Goal: Task Accomplishment & Management: Manage account settings

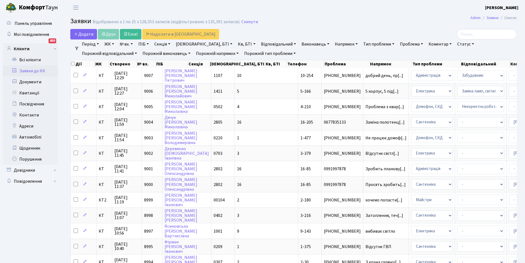
select select "25"
click at [28, 71] on link "Заявки до КК" at bounding box center [30, 70] width 55 height 11
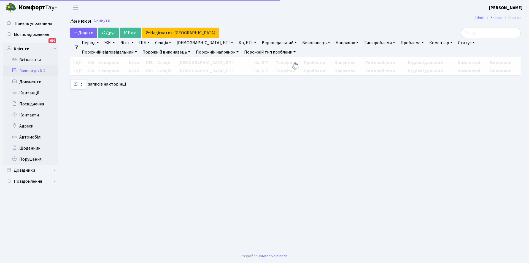
select select "25"
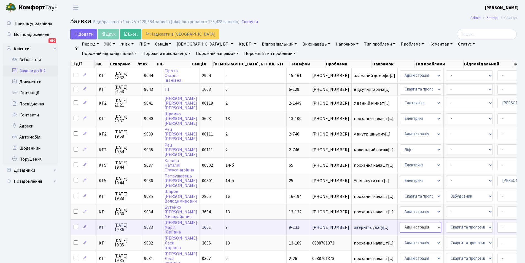
click at [400, 226] on select "- Адміністрація Домофон, СКД Ліфт Майстри Сантехніка Економічний відділ Електри…" at bounding box center [420, 227] width 41 height 10
select select "1"
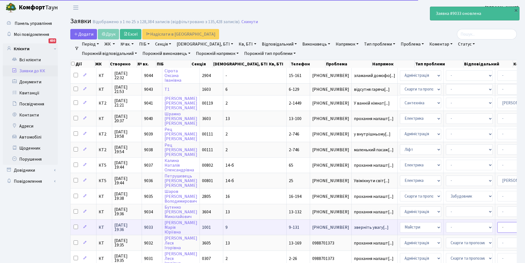
click at [497, 228] on select "- Адміністратор ЖК ДП Адміністратор ЖК КТ Адміністратор ЖК СП [PERSON_NAME] [PE…" at bounding box center [520, 227] width 47 height 10
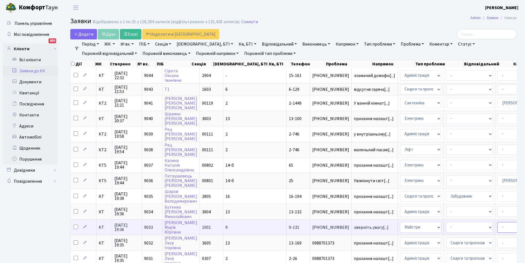
select select "62"
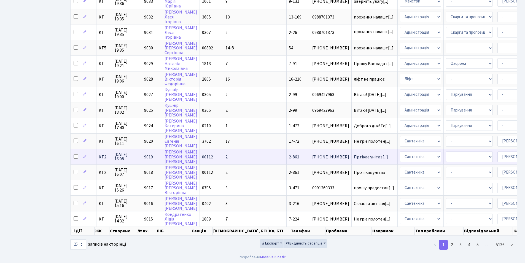
scroll to position [231, 0]
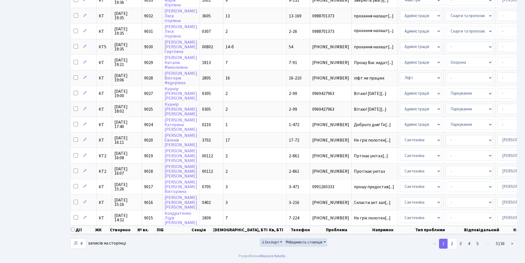
click at [451, 241] on link "2" at bounding box center [451, 243] width 9 height 10
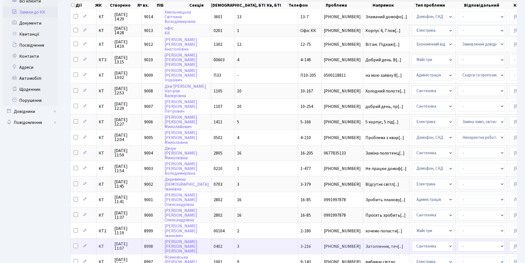
scroll to position [0, 0]
